Goal: Task Accomplishment & Management: Manage account settings

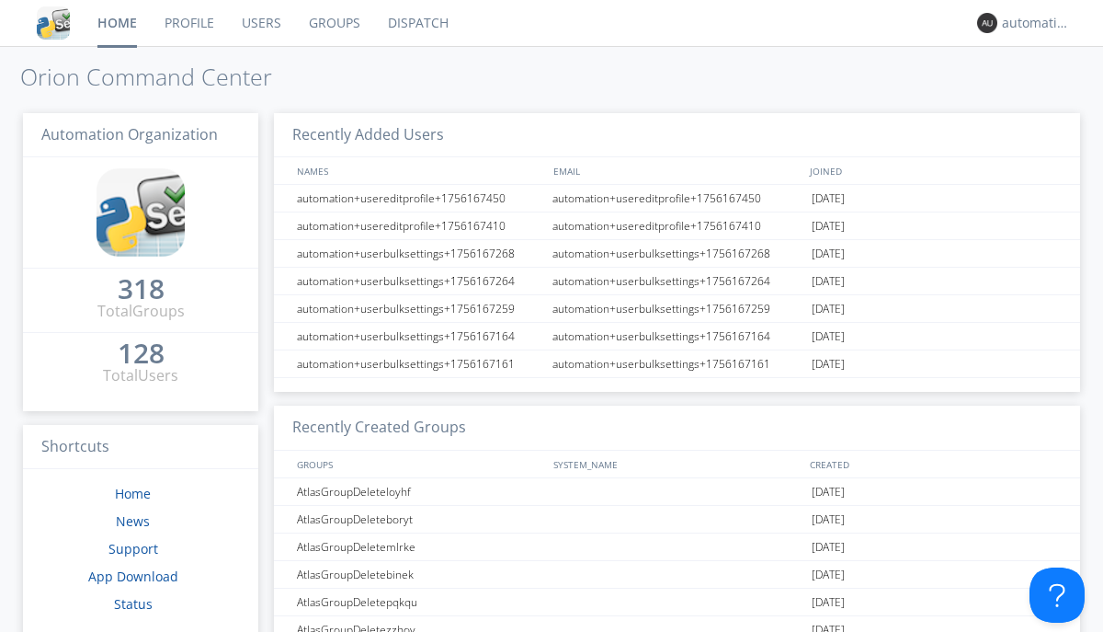
click at [417, 23] on link "Dispatch" at bounding box center [418, 23] width 88 height 46
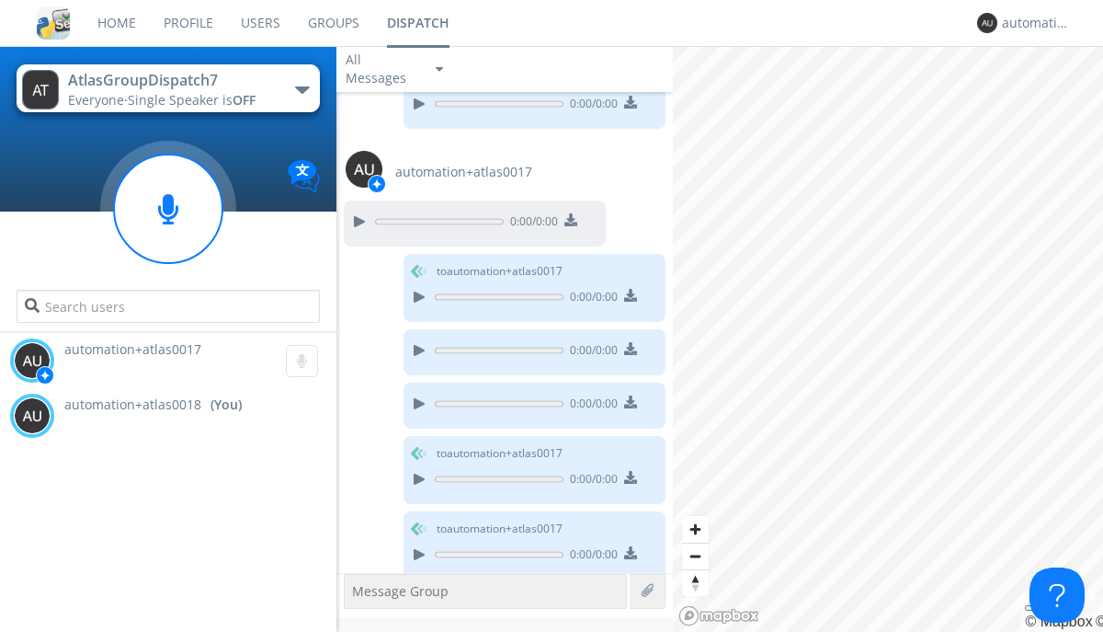
scroll to position [477, 0]
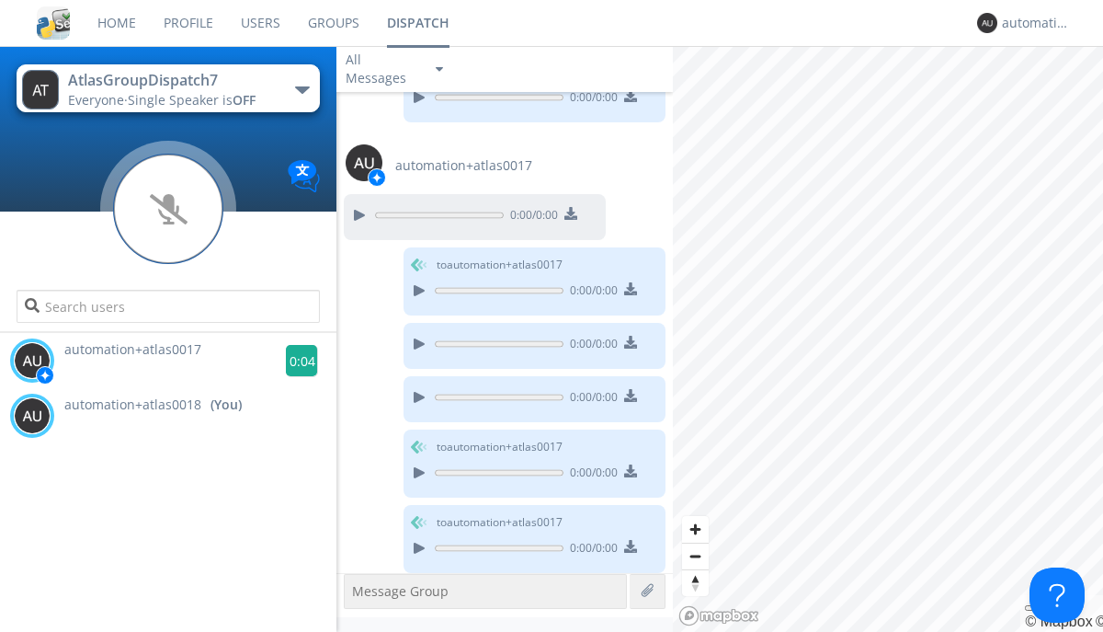
click at [294, 360] on g at bounding box center [302, 361] width 32 height 32
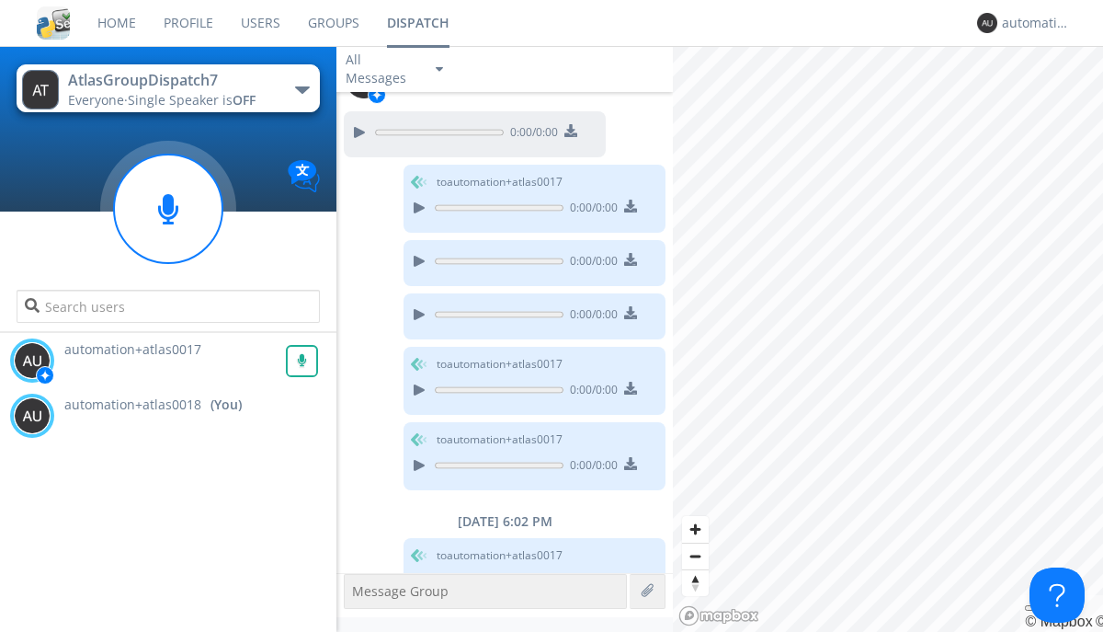
scroll to position [592, 0]
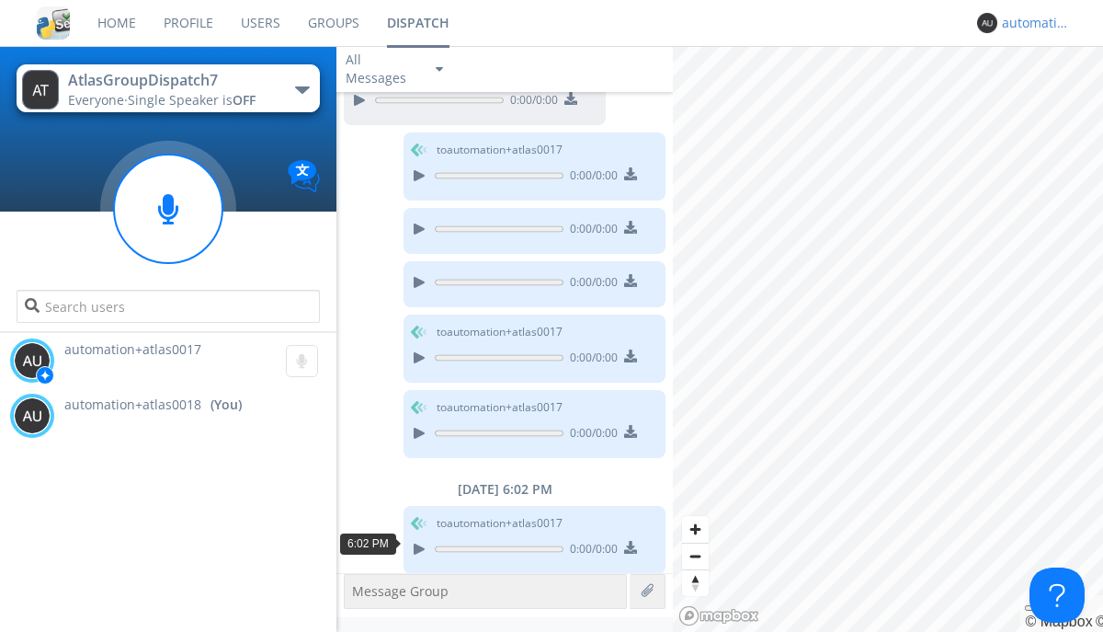
click at [1032, 23] on div "automation+atlas0018" at bounding box center [1036, 23] width 69 height 18
click at [1046, 97] on div "Log Out" at bounding box center [1046, 97] width 95 height 33
